Goal: Task Accomplishment & Management: Manage account settings

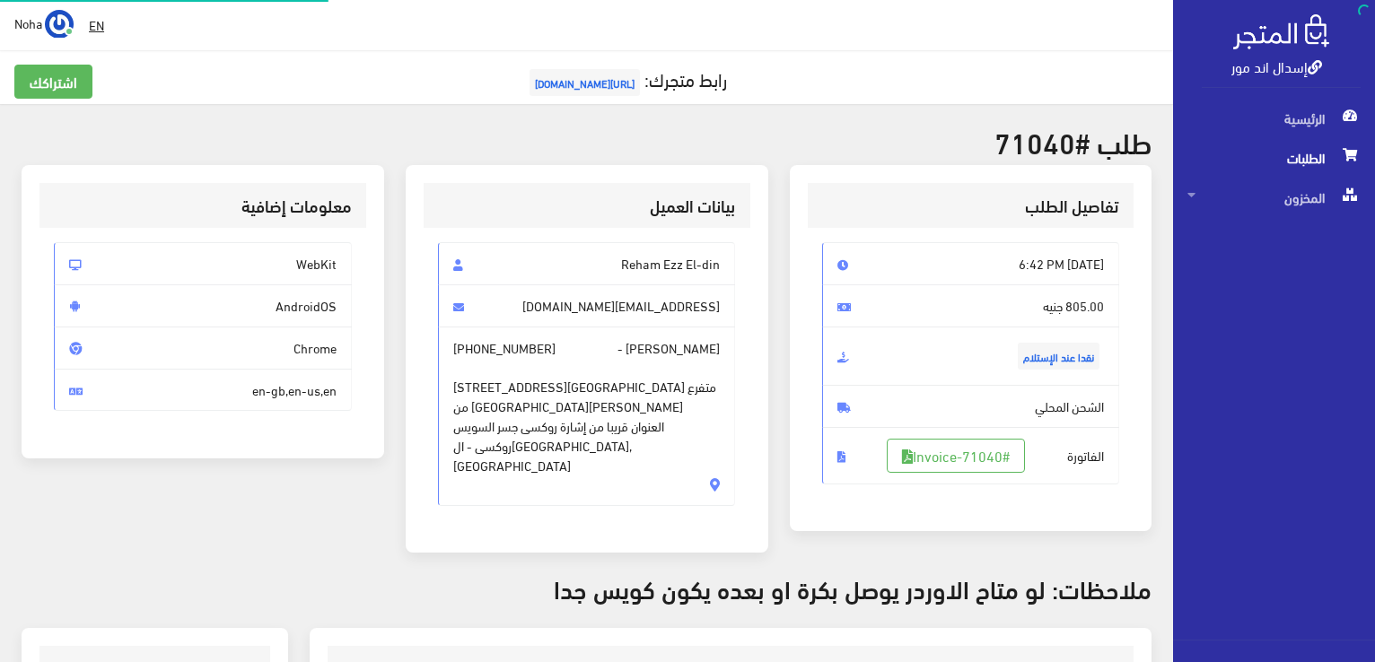
scroll to position [449, 0]
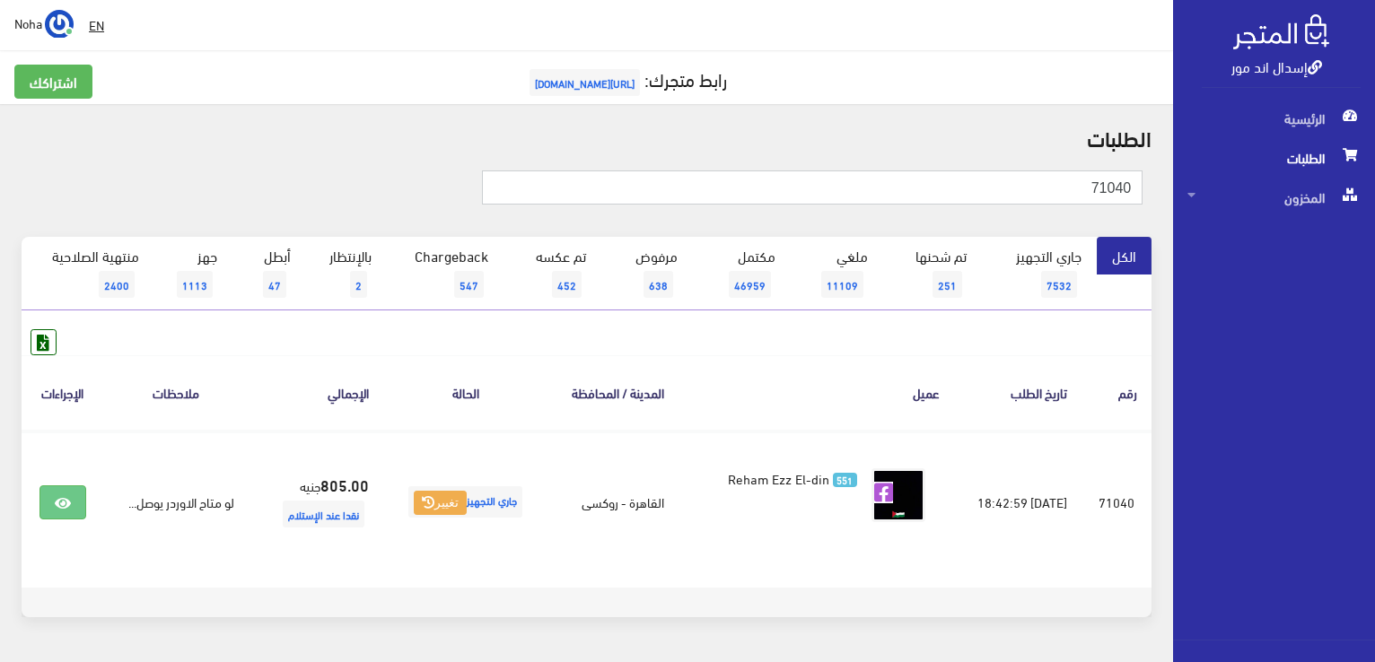
click at [1083, 188] on input "71040" at bounding box center [812, 188] width 661 height 34
type input "7"
type input "71047"
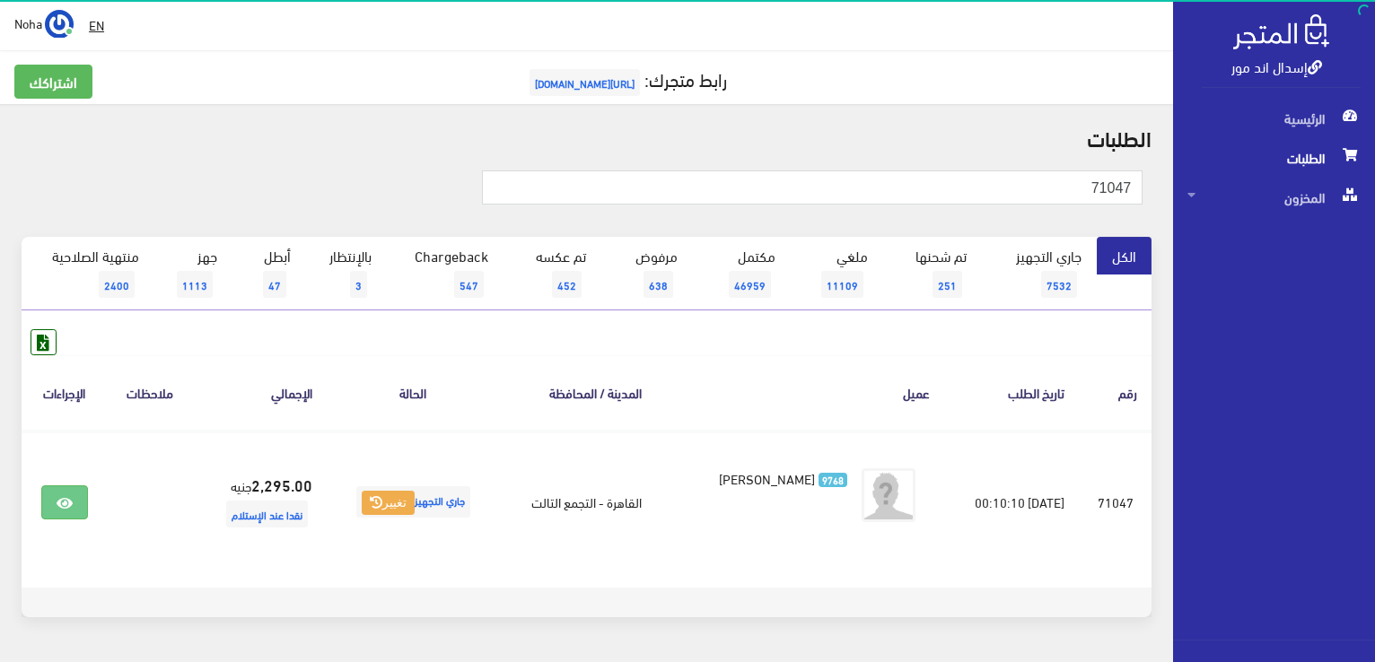
scroll to position [54, 0]
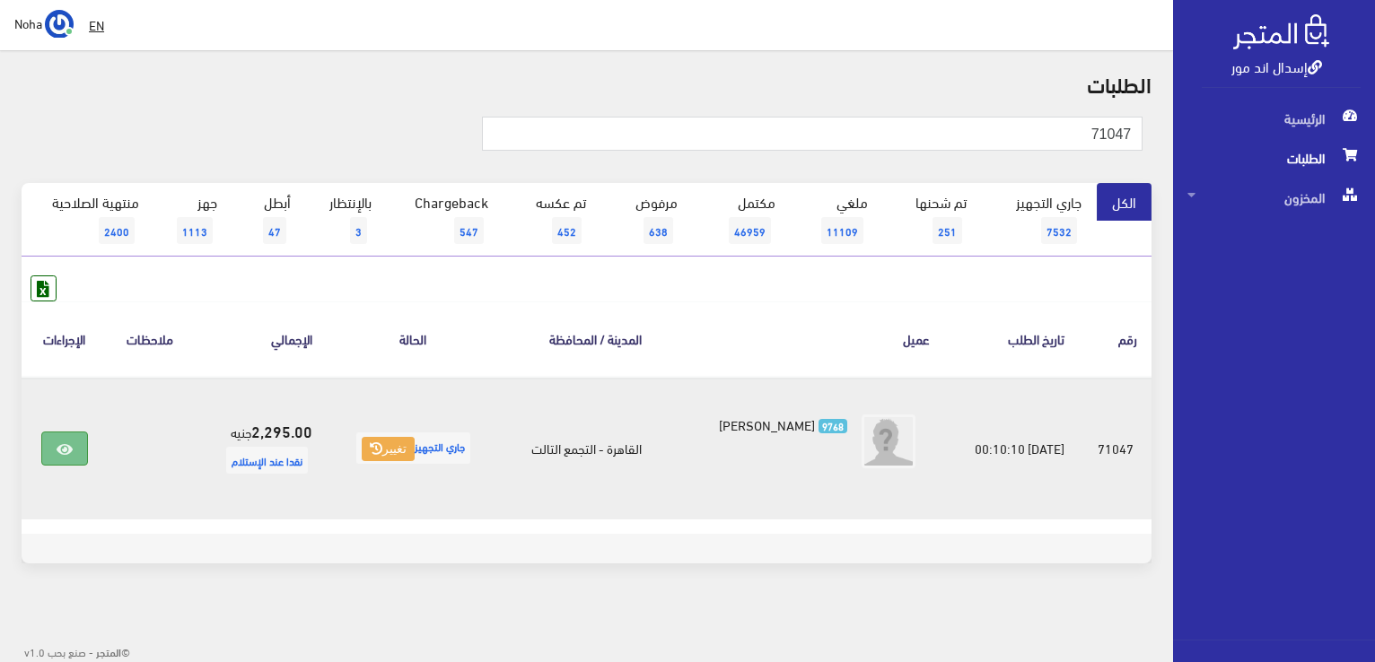
click at [66, 447] on icon at bounding box center [65, 449] width 16 height 14
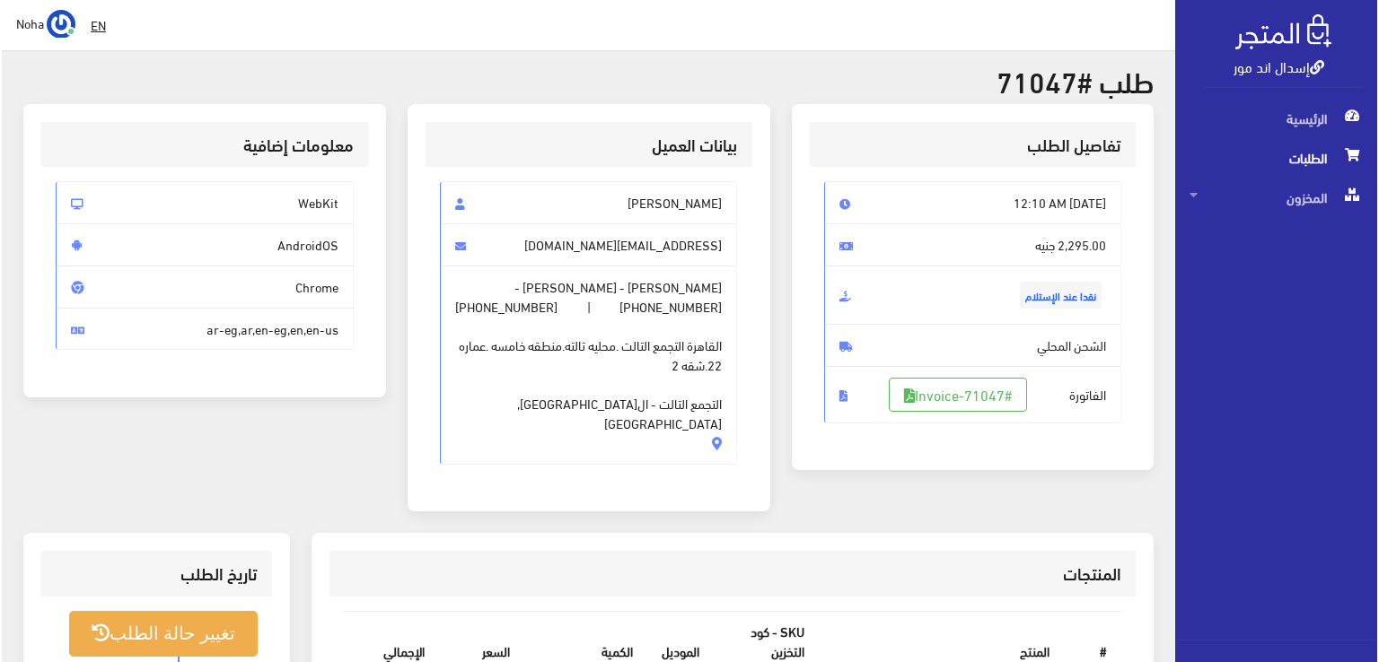
scroll to position [359, 0]
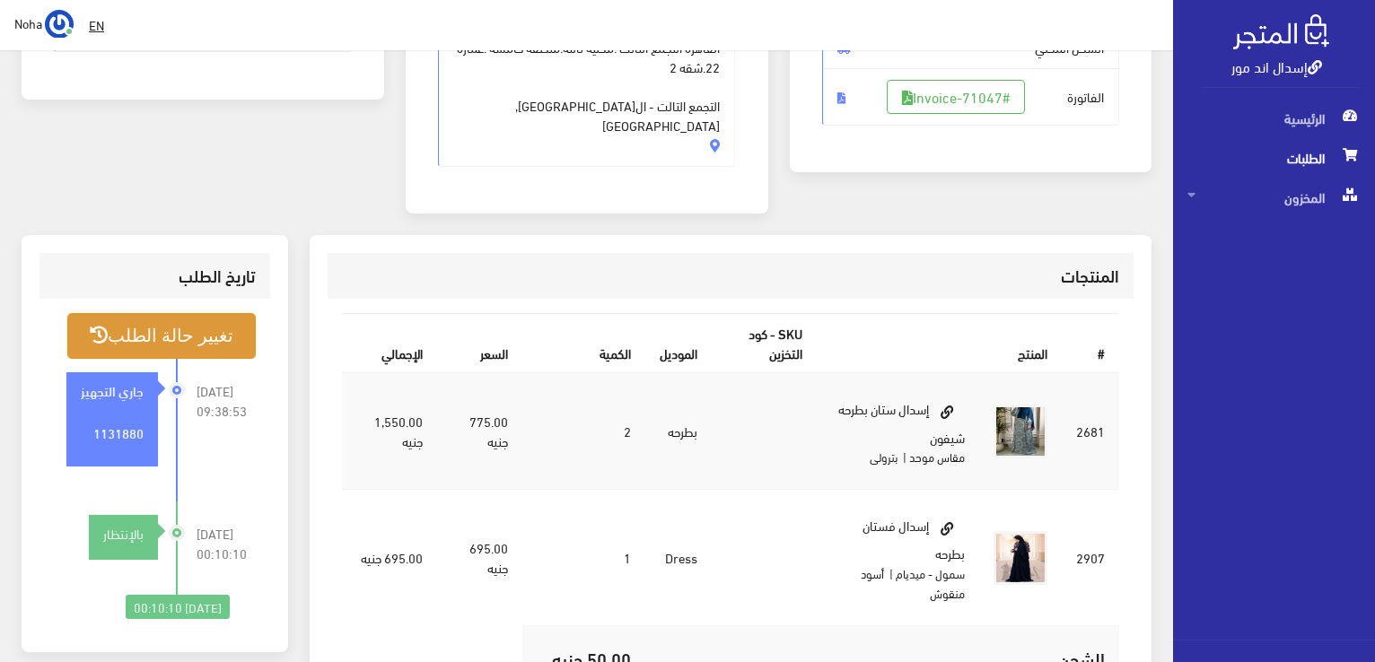
click at [195, 313] on button "تغيير حالة الطلب" at bounding box center [161, 336] width 188 height 46
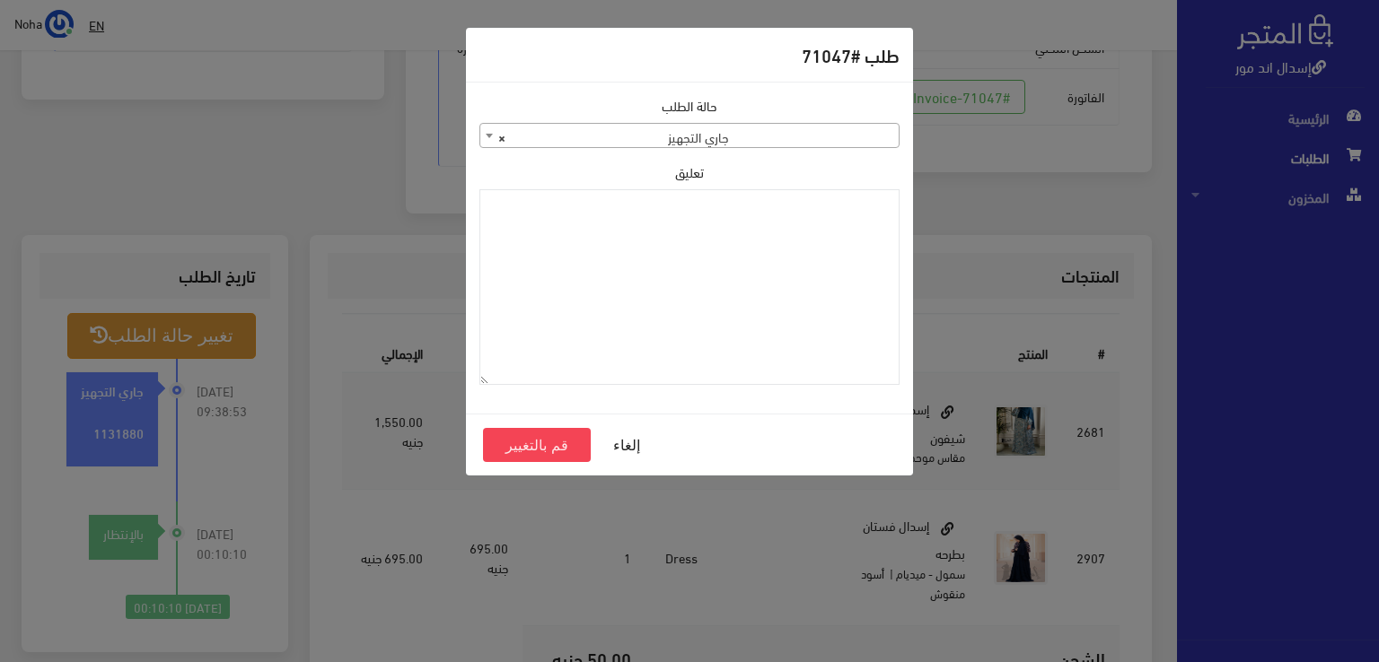
click at [486, 135] on b at bounding box center [489, 136] width 7 height 4
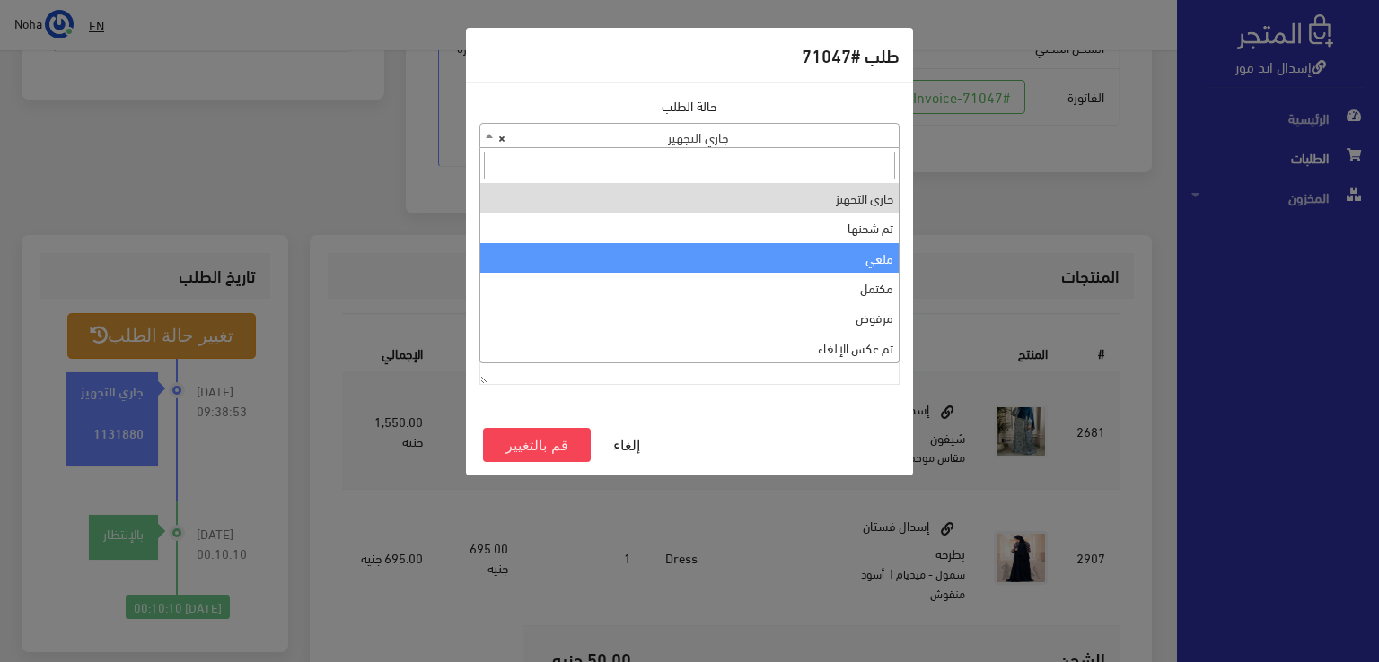
select select "3"
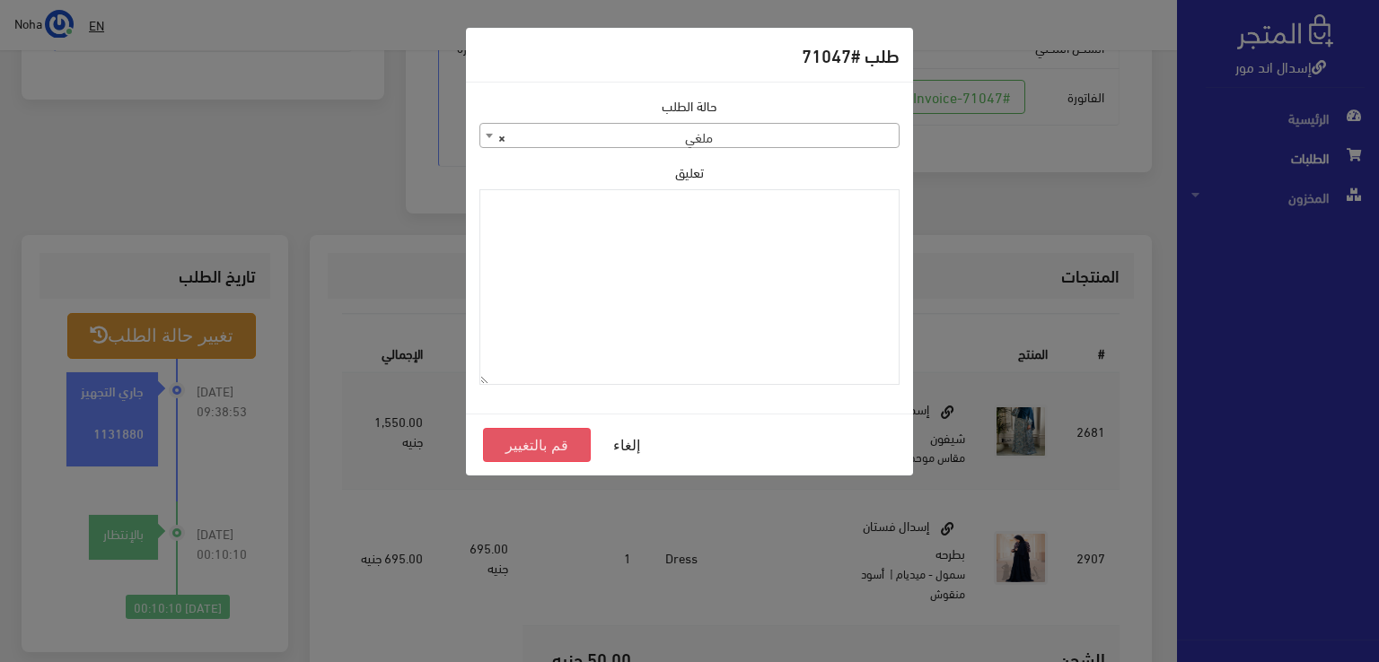
click at [543, 442] on button "قم بالتغيير" at bounding box center [537, 445] width 108 height 34
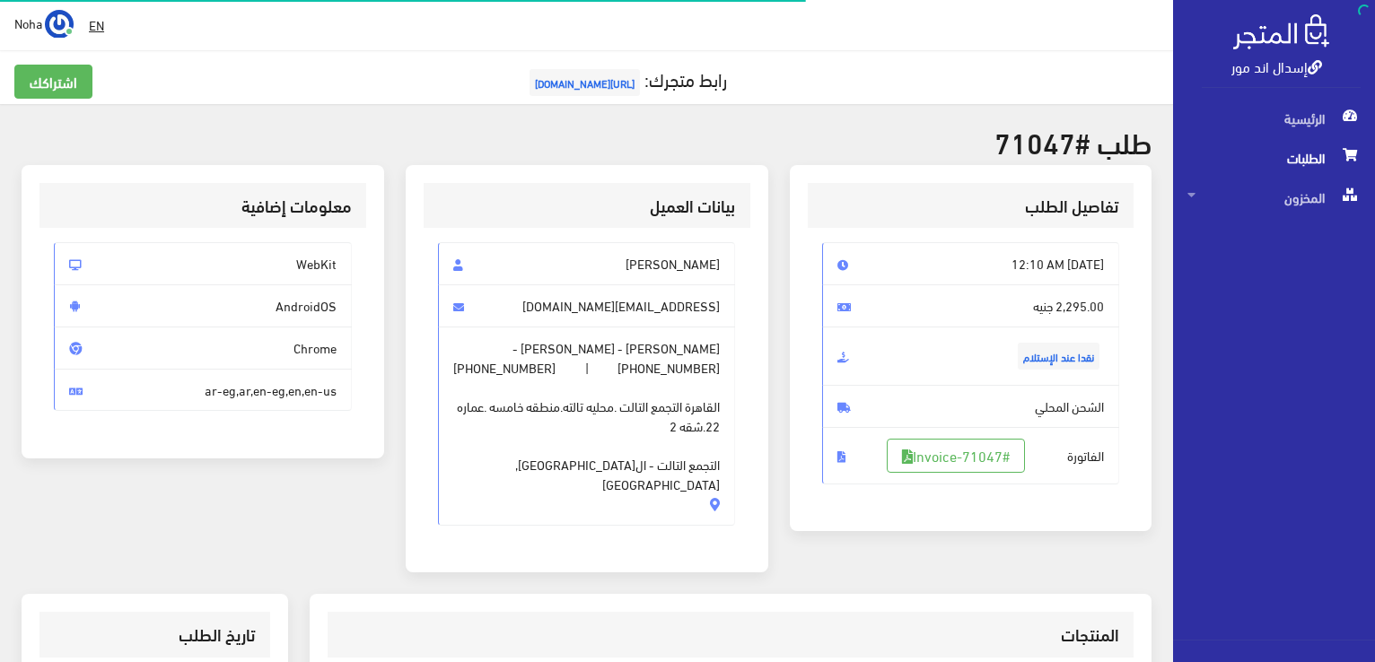
scroll to position [353, 0]
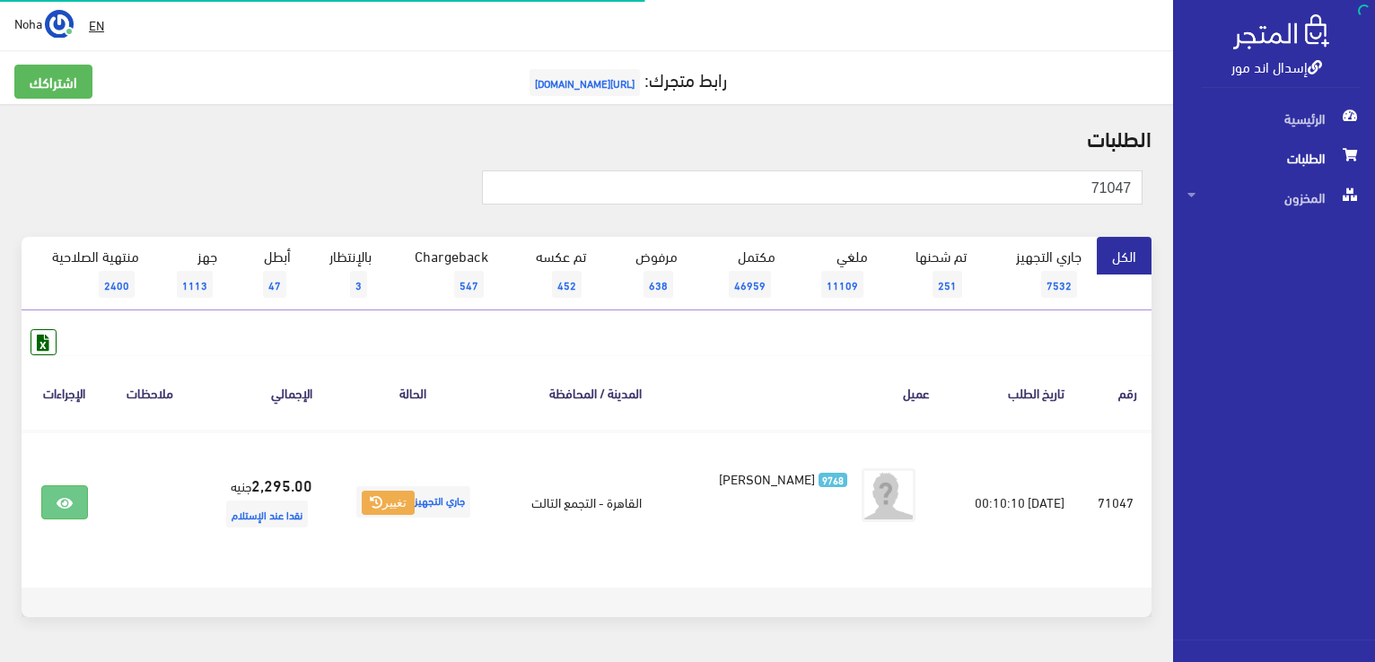
scroll to position [54, 0]
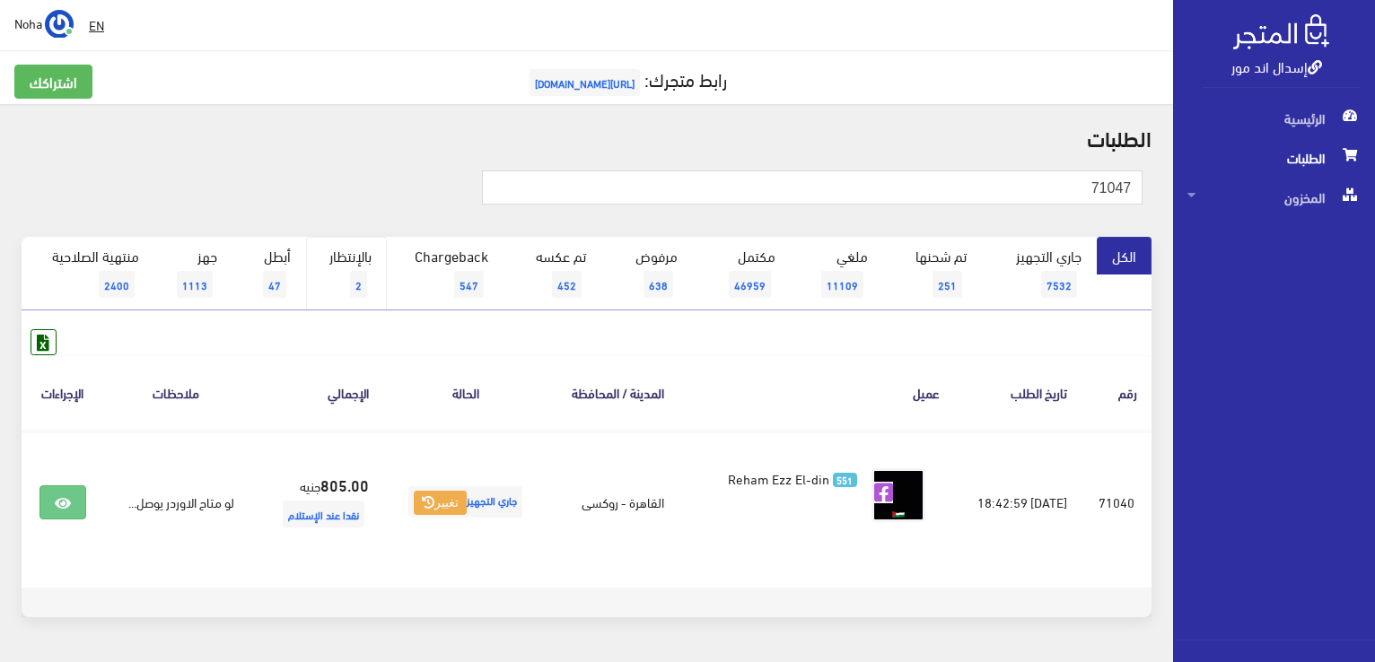
click at [350, 263] on link "بالإنتظار 2" at bounding box center [346, 274] width 81 height 74
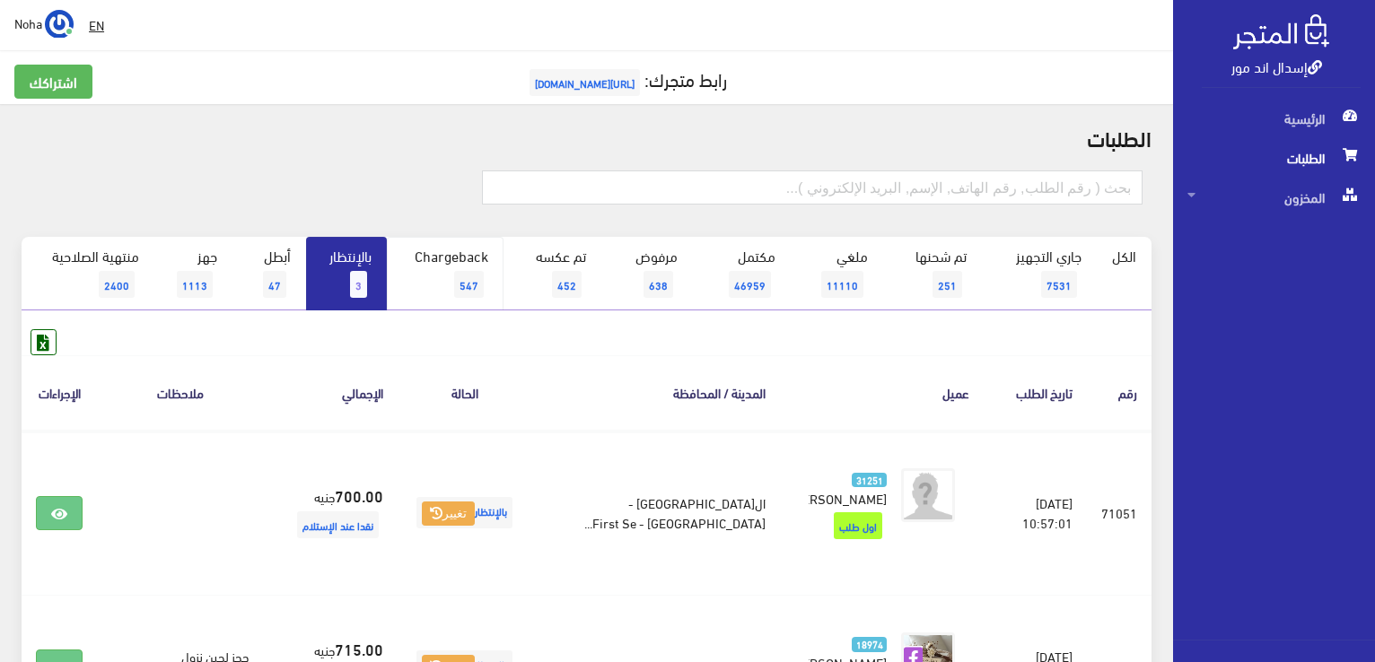
scroll to position [359, 0]
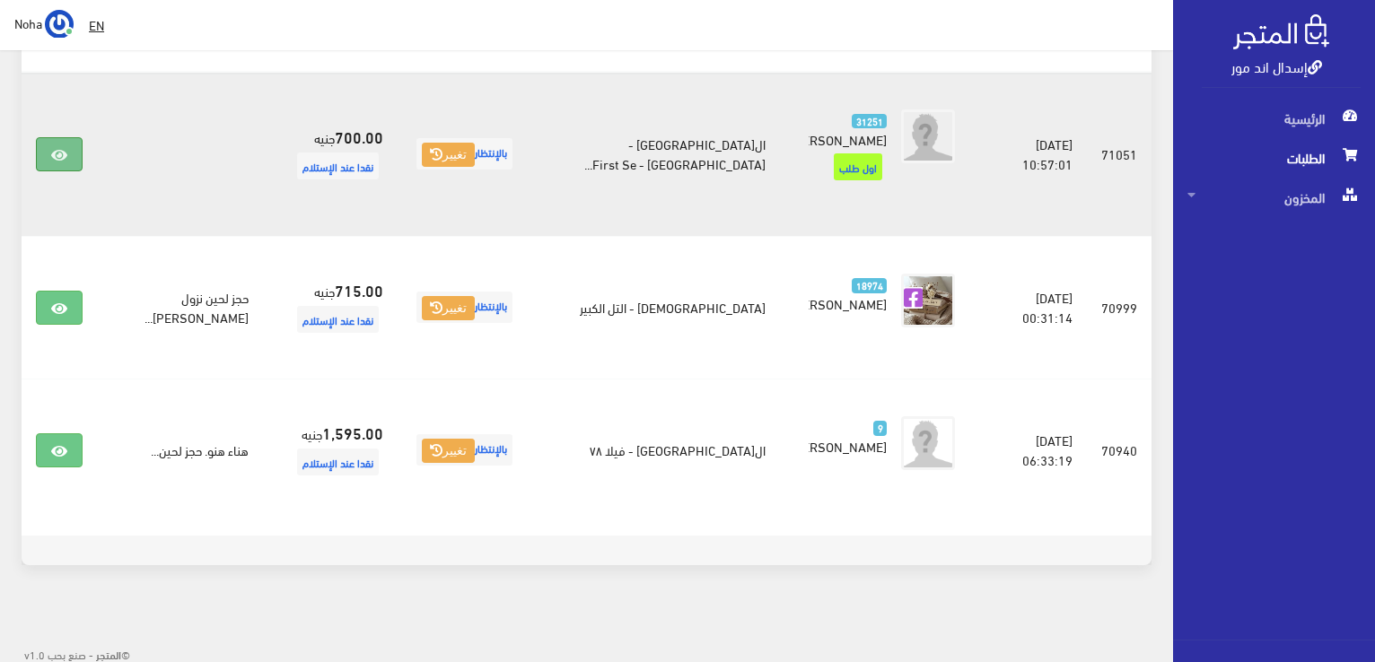
click at [59, 151] on icon at bounding box center [59, 155] width 16 height 14
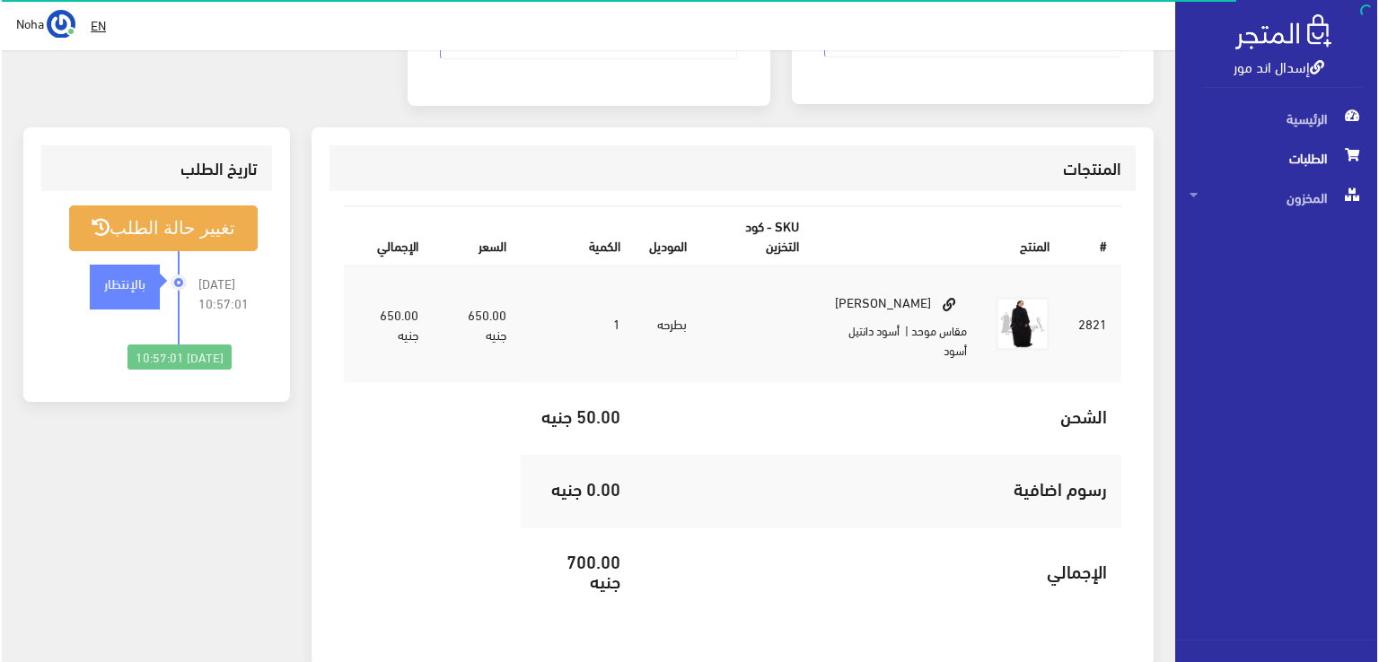
scroll to position [449, 0]
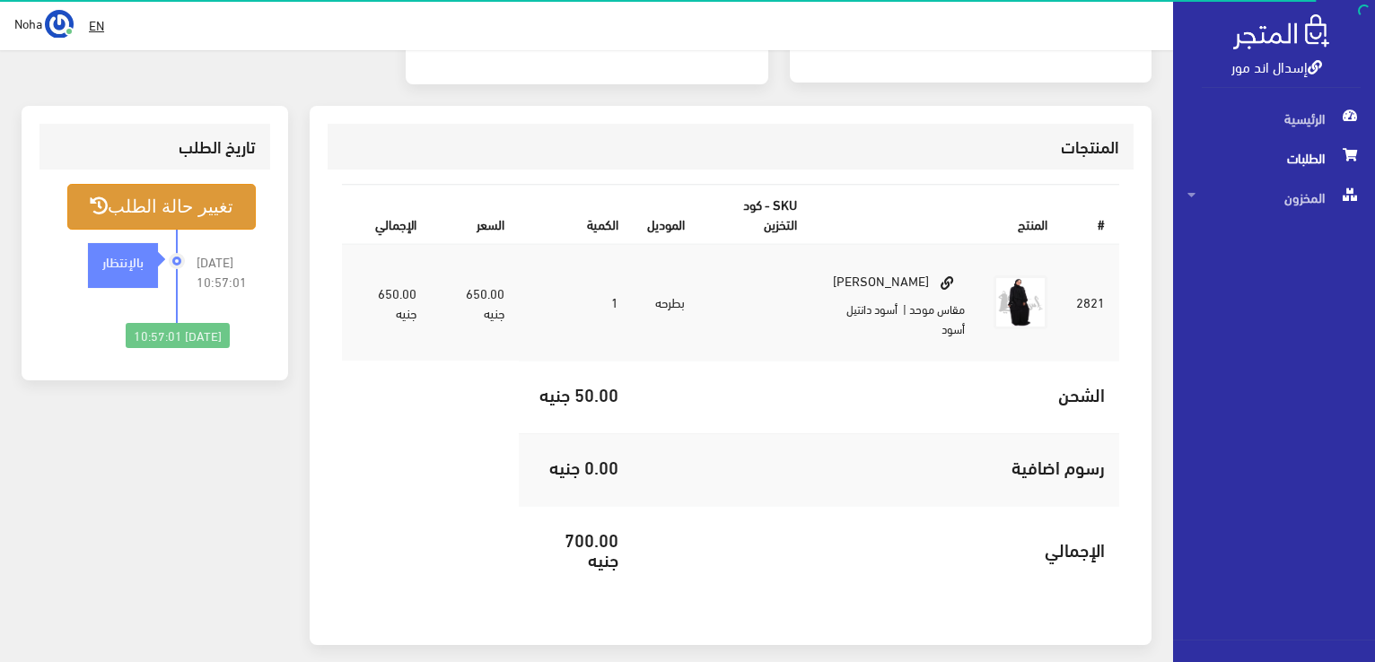
click at [213, 207] on button "تغيير حالة الطلب" at bounding box center [161, 207] width 188 height 46
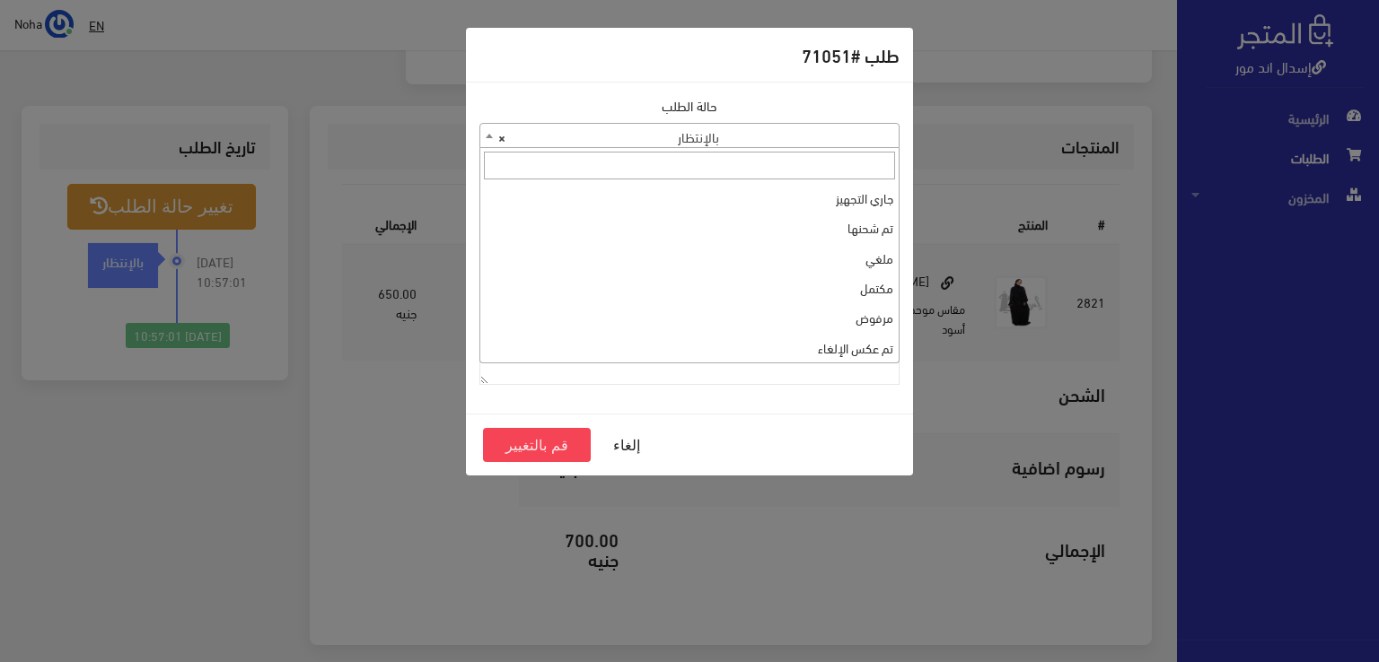
click at [481, 134] on span at bounding box center [489, 135] width 18 height 23
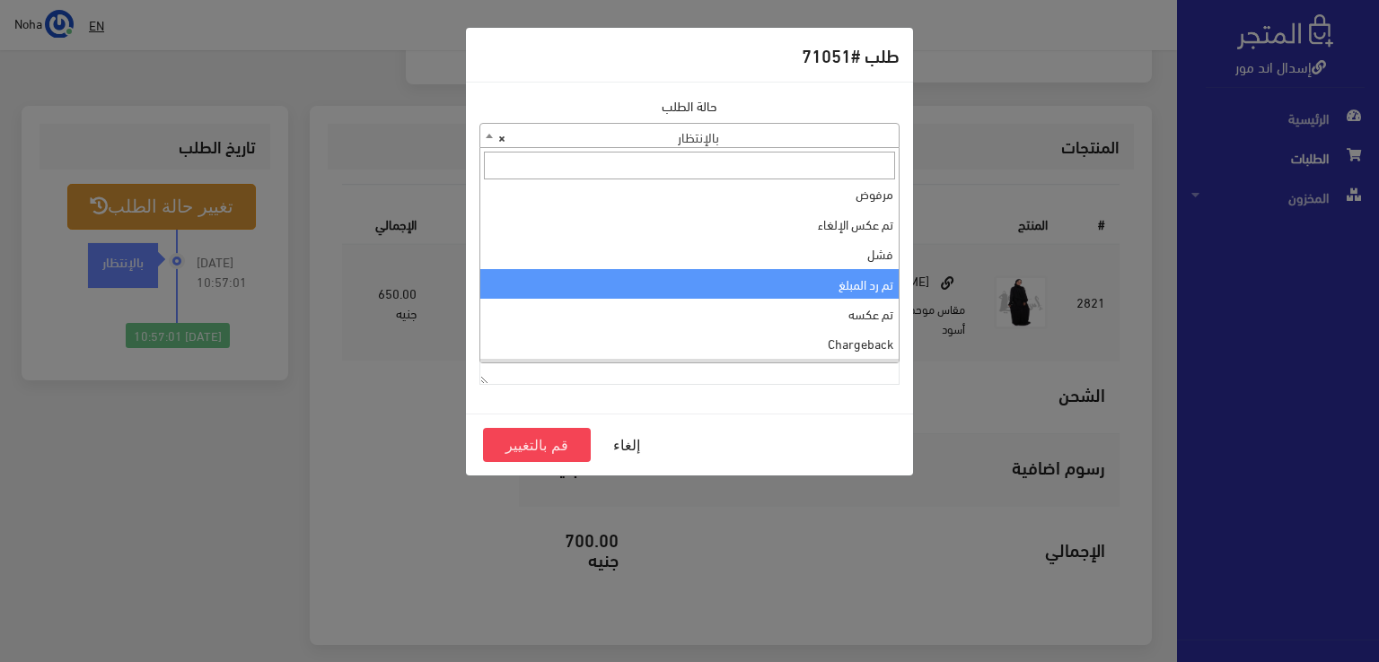
scroll to position [0, 0]
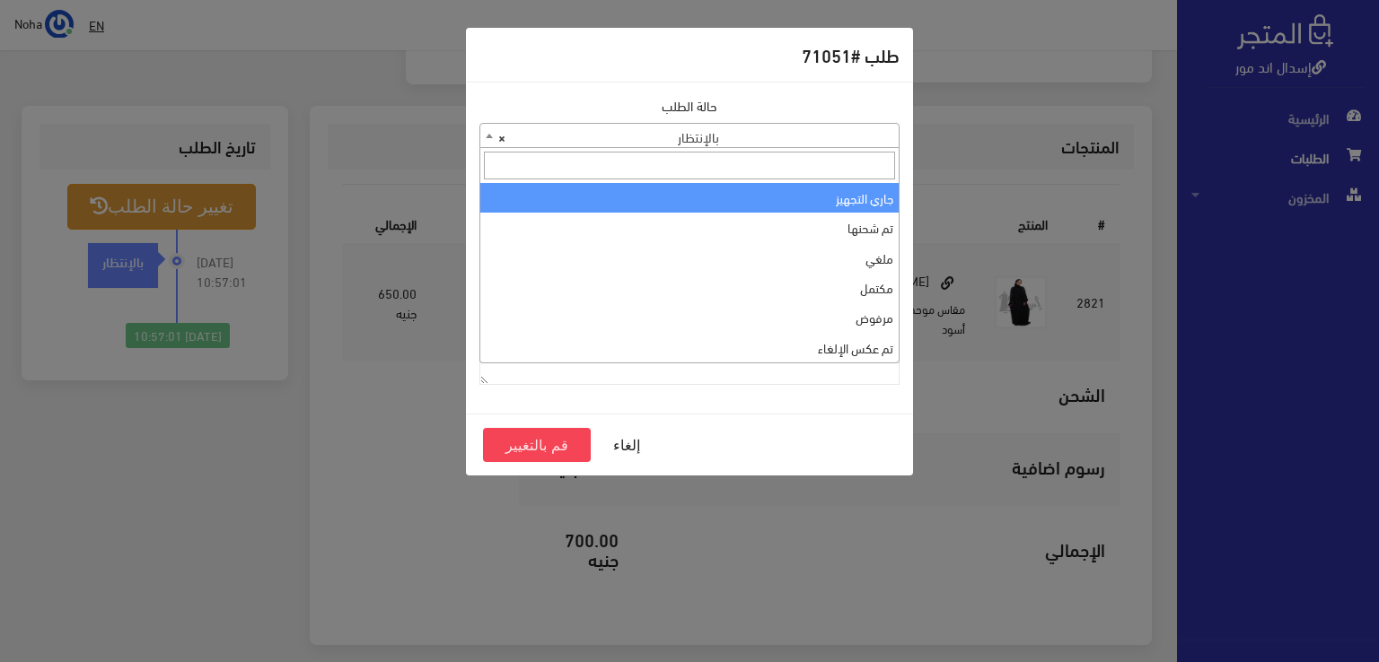
select select "1"
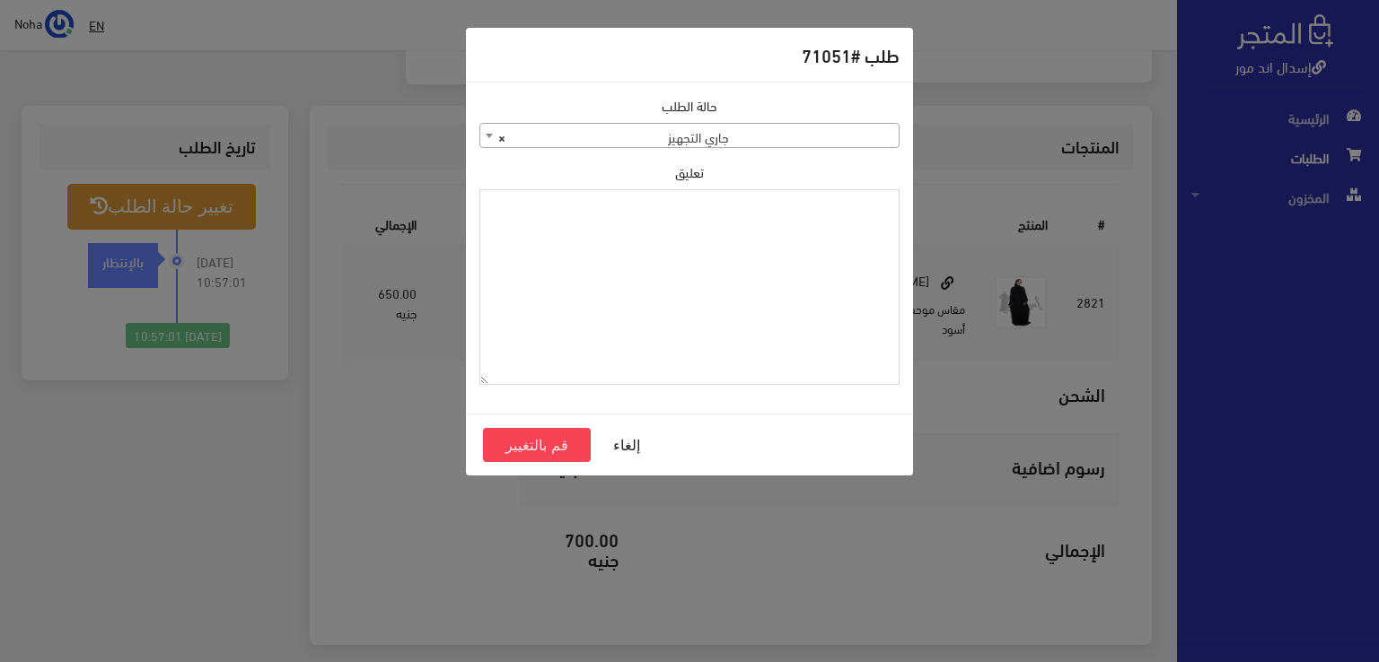
paste textarea "1131880"
type textarea "1131880"
click at [548, 446] on button "قم بالتغيير" at bounding box center [537, 445] width 108 height 34
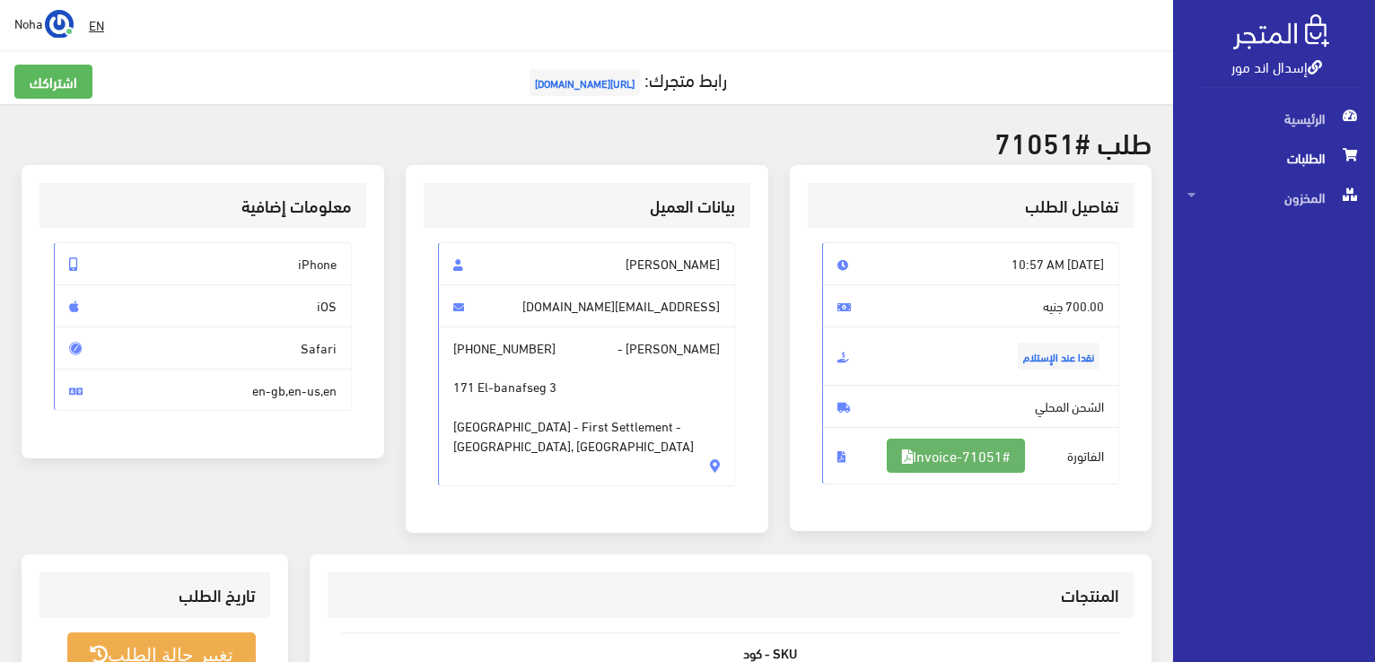
click at [975, 450] on link "#Invoice-71051" at bounding box center [956, 456] width 138 height 34
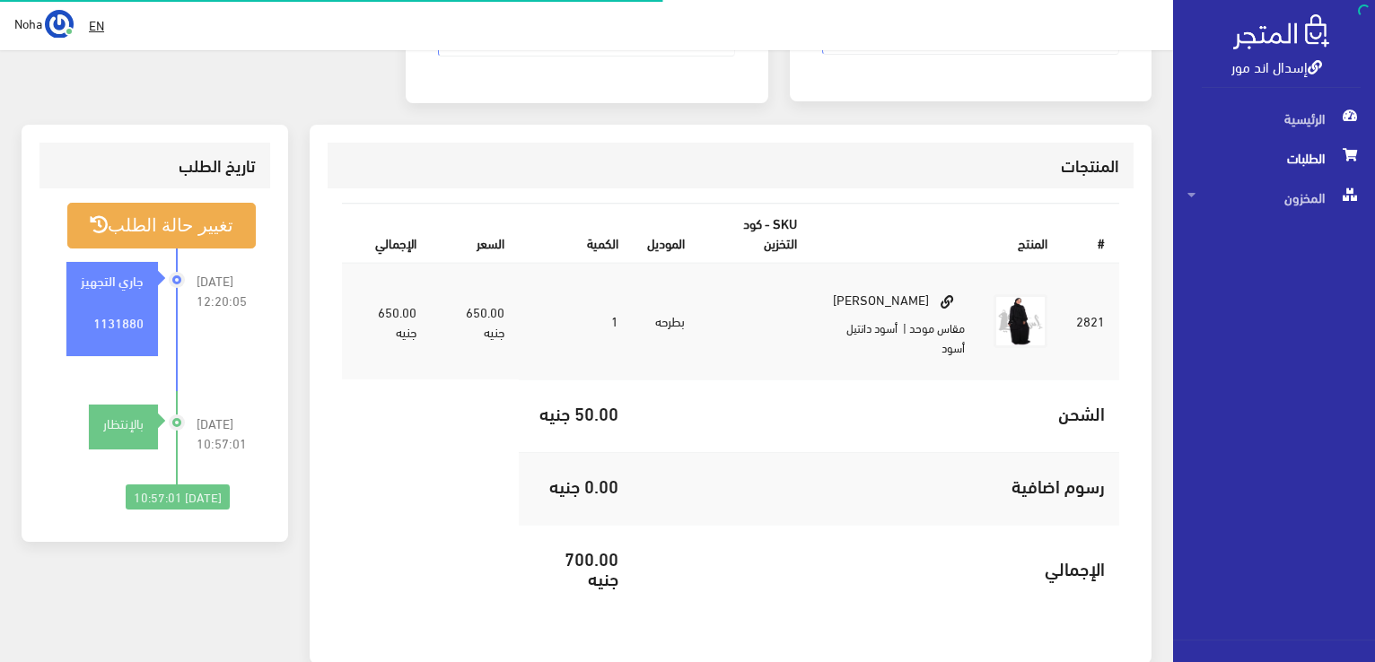
scroll to position [430, 0]
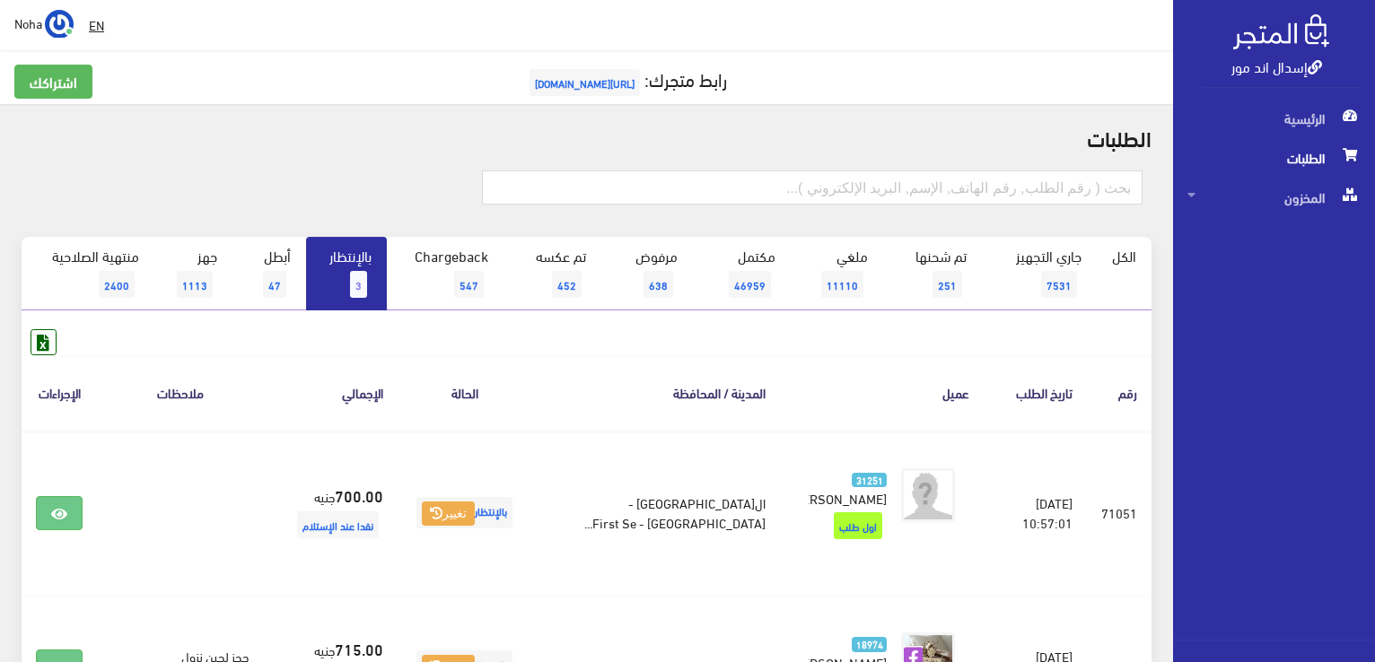
click at [1301, 69] on link "إسدال اند مور" at bounding box center [1276, 66] width 91 height 26
